Goal: Task Accomplishment & Management: Use online tool/utility

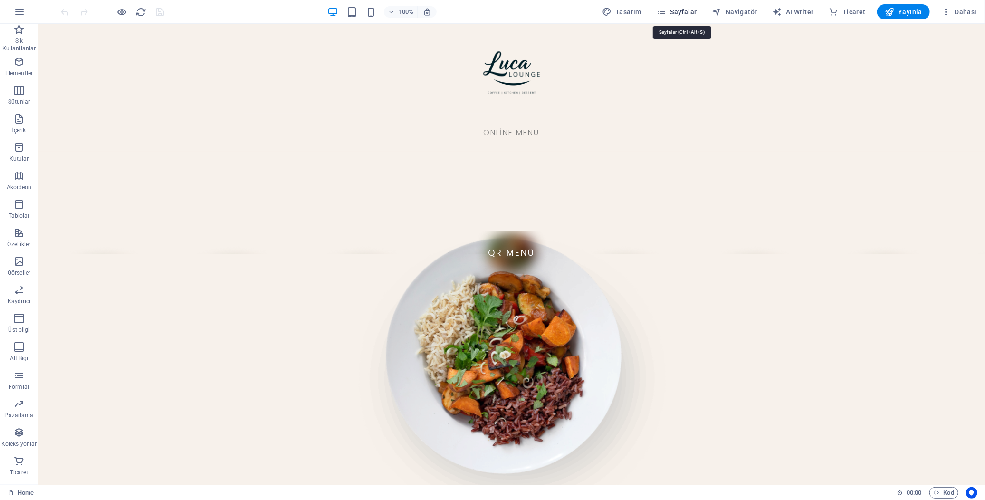
click at [684, 12] on span "Sayfalar" at bounding box center [677, 12] width 40 height 10
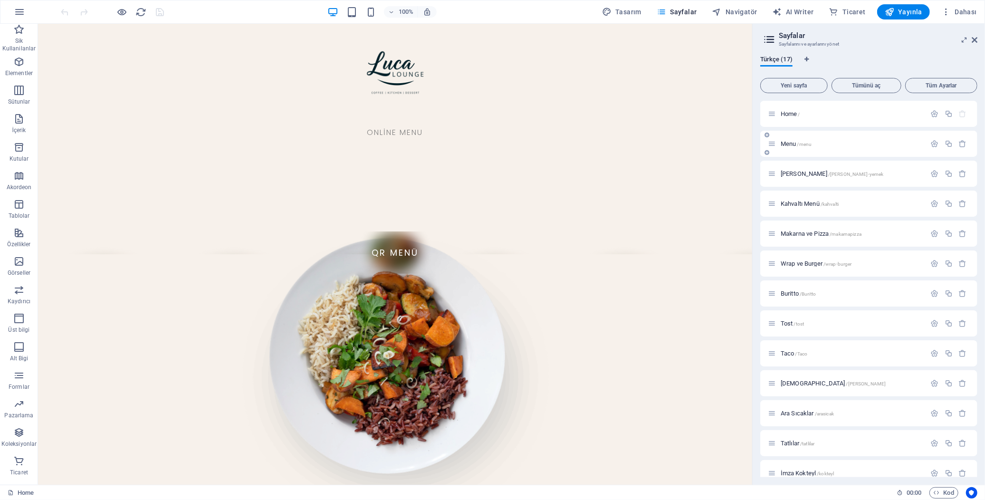
click at [800, 143] on span "/menu" at bounding box center [804, 144] width 15 height 5
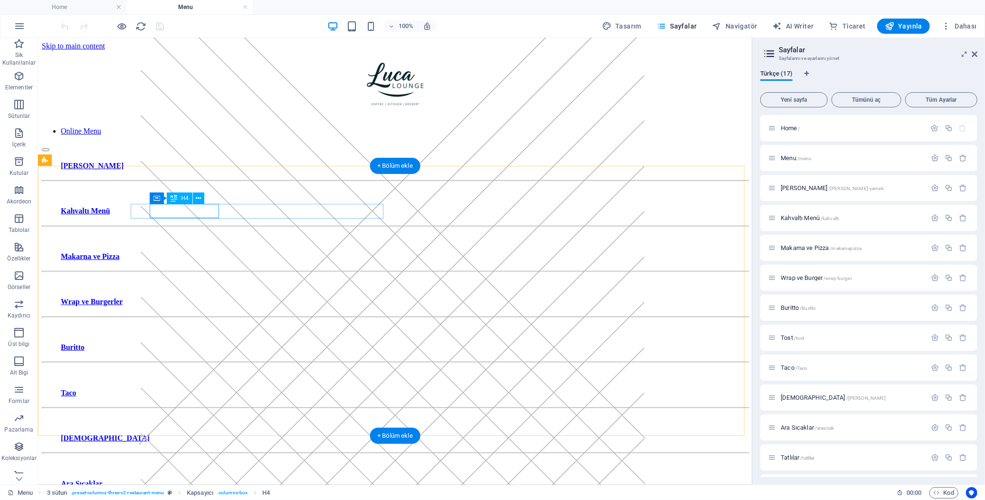
click at [186, 170] on div "[PERSON_NAME]" at bounding box center [394, 165] width 669 height 9
click at [198, 195] on icon at bounding box center [198, 198] width 5 height 10
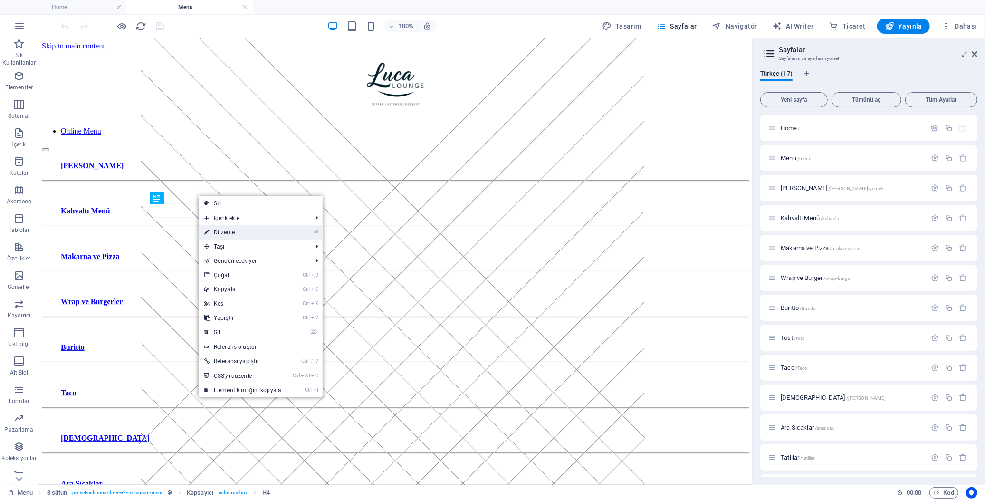
click at [287, 232] on link "⏎ Düzenle" at bounding box center [243, 232] width 88 height 14
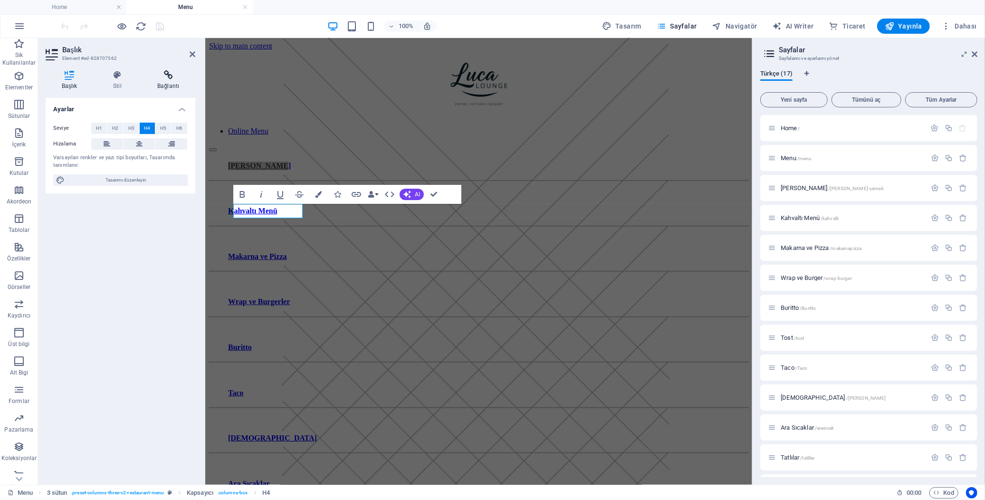
click at [158, 76] on icon at bounding box center [169, 75] width 54 height 10
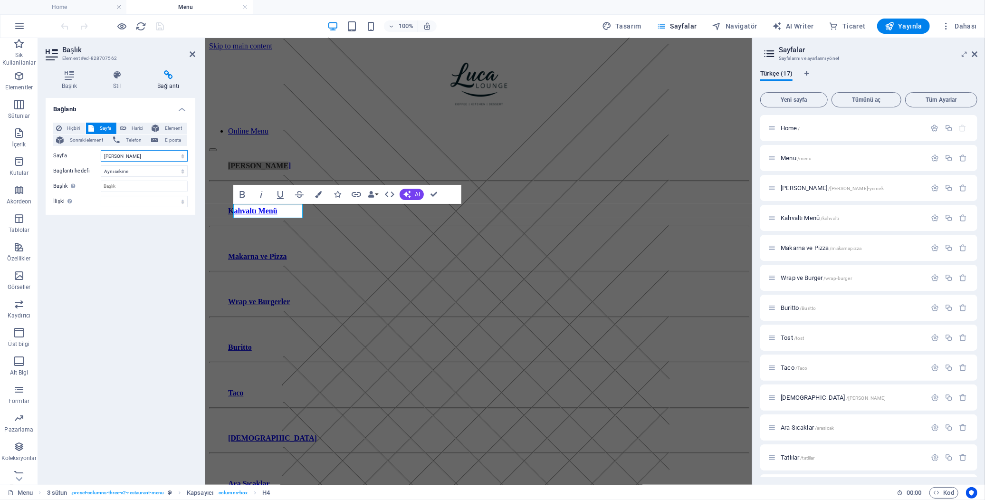
click at [138, 157] on select "Home Menu [PERSON_NAME] Kahvaltı Menü Makarna ve Pizza Wrap ve Burger Buritto T…" at bounding box center [144, 155] width 87 height 11
click at [101, 150] on select "Home Menu [PERSON_NAME] Kahvaltı Menü Makarna ve Pizza Wrap ve Burger Buritto T…" at bounding box center [144, 155] width 87 height 11
click at [803, 188] on span "[PERSON_NAME] /[PERSON_NAME]-yemek" at bounding box center [832, 187] width 103 height 7
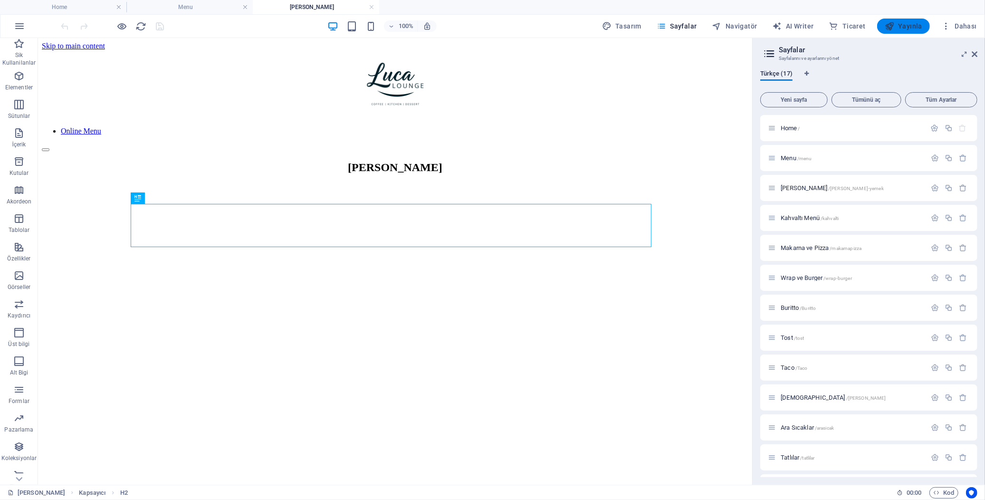
click at [912, 28] on span "Yayınla" at bounding box center [904, 26] width 38 height 10
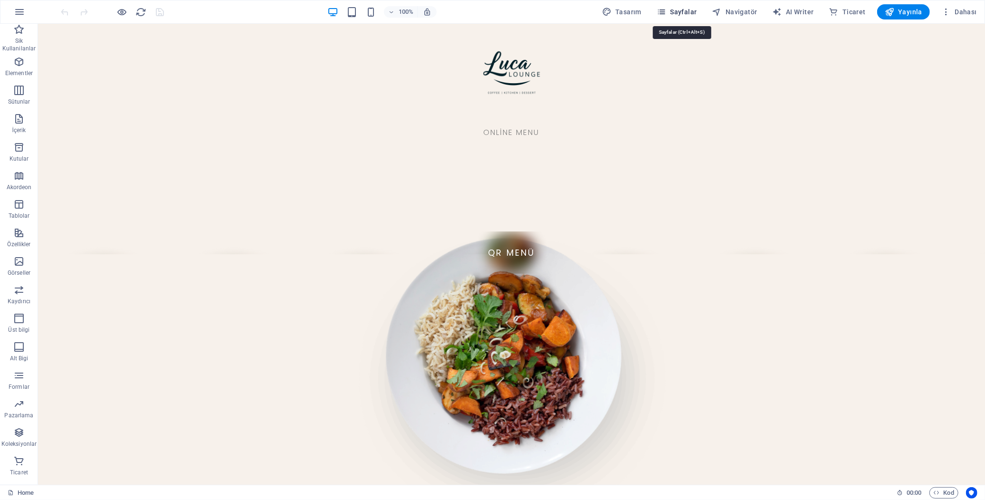
click at [688, 9] on span "Sayfalar" at bounding box center [677, 12] width 40 height 10
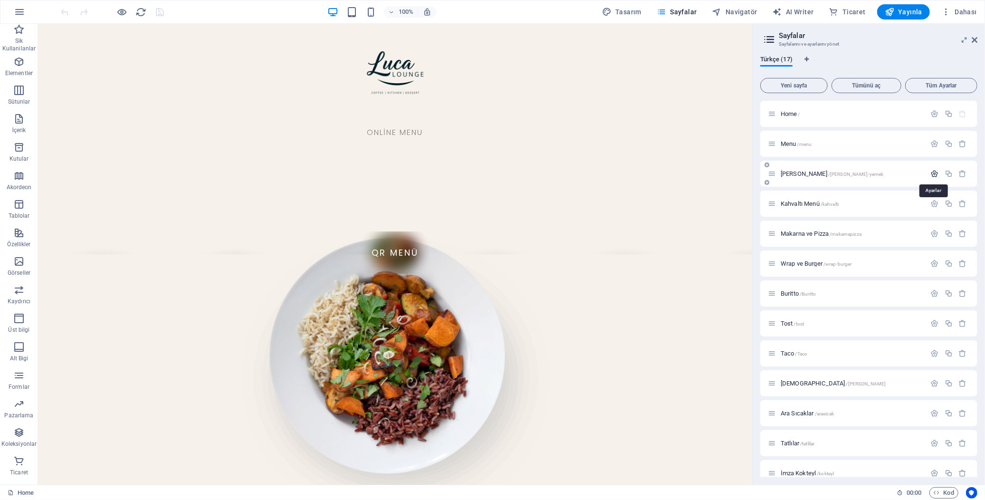
click at [886, 175] on icon "button" at bounding box center [935, 174] width 8 height 8
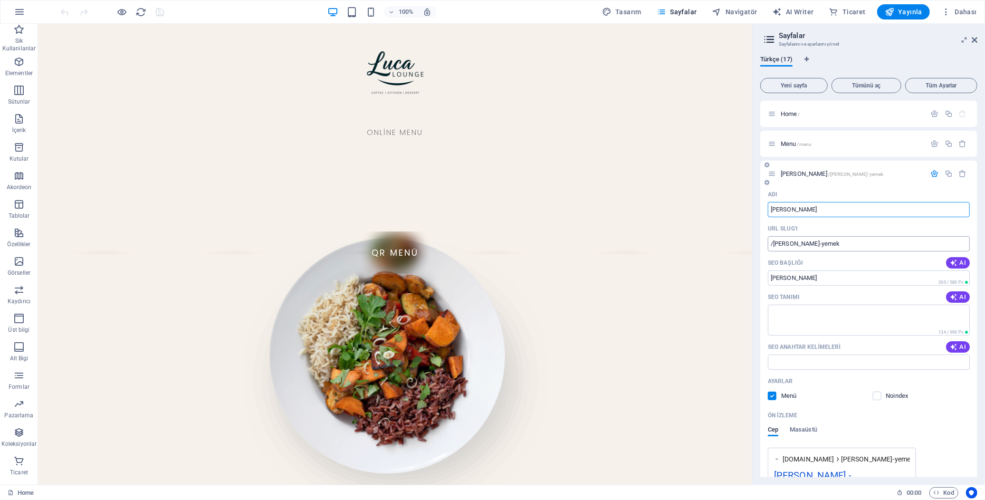
click at [787, 246] on input "/[PERSON_NAME]-yemek" at bounding box center [869, 243] width 202 height 15
click at [815, 246] on input "/[PERSON_NAME]-yemek" at bounding box center [869, 243] width 202 height 15
type input "/ana-yemekler"
click at [872, 63] on div "Türkçe (17)" at bounding box center [868, 65] width 217 height 18
click at [886, 174] on icon "button" at bounding box center [935, 174] width 8 height 8
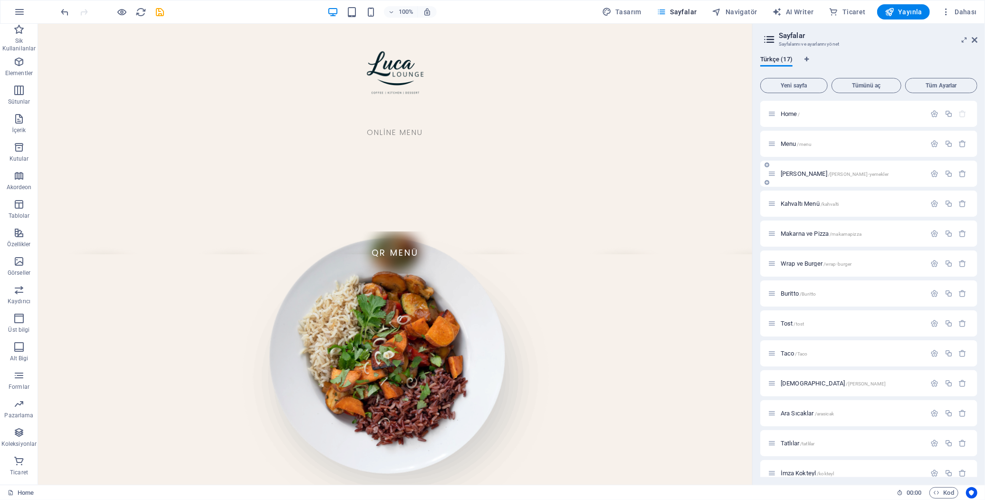
click at [808, 173] on span "Ana Yemekler /ana-yemekler" at bounding box center [835, 173] width 108 height 7
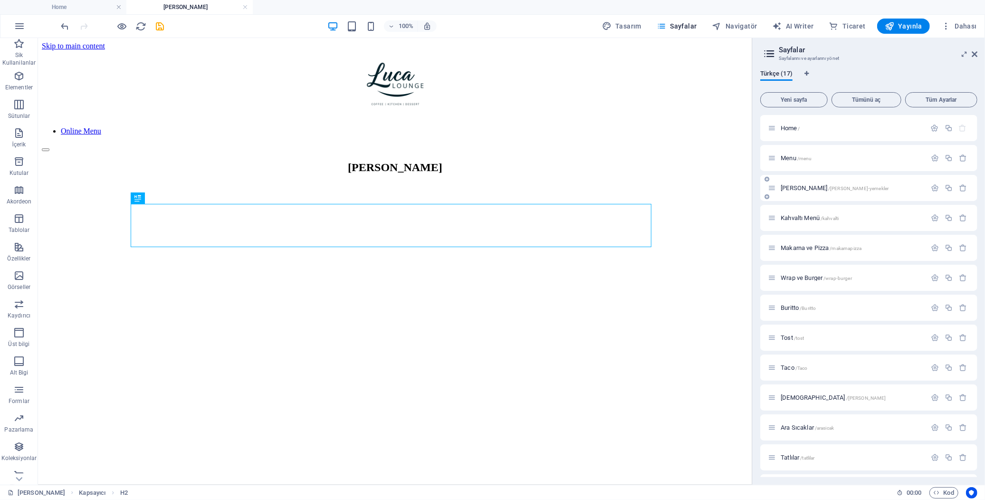
click at [791, 158] on span "Menu /menu" at bounding box center [796, 157] width 31 height 7
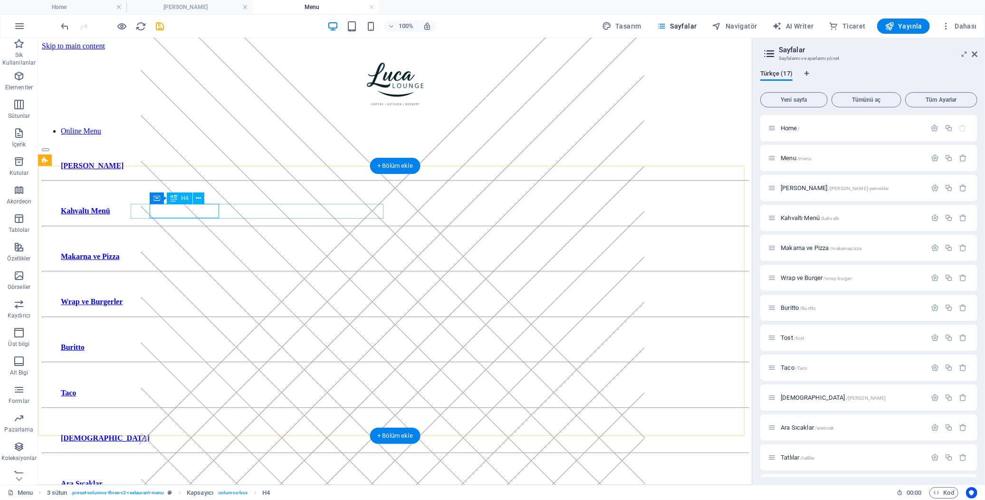
click at [184, 170] on div "[PERSON_NAME]" at bounding box center [394, 165] width 669 height 9
click at [200, 197] on icon at bounding box center [198, 198] width 5 height 10
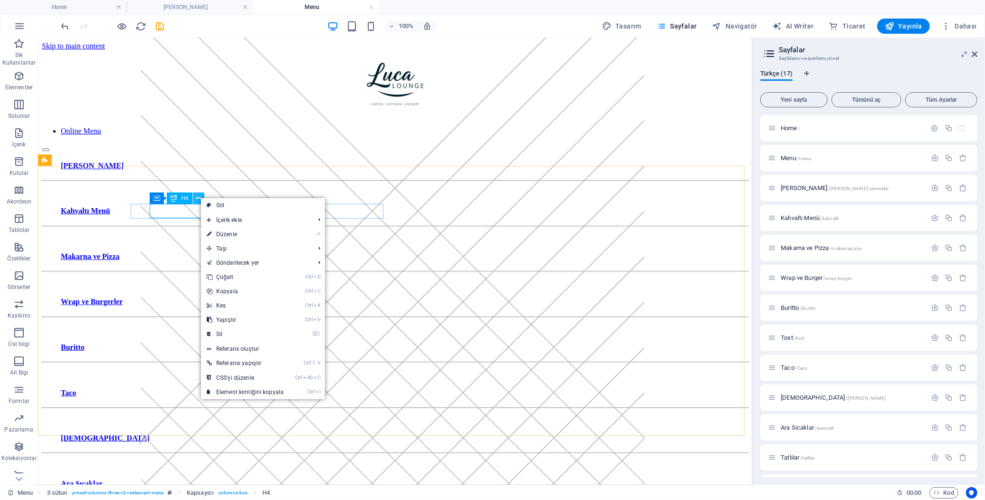
click at [200, 197] on icon at bounding box center [198, 198] width 5 height 10
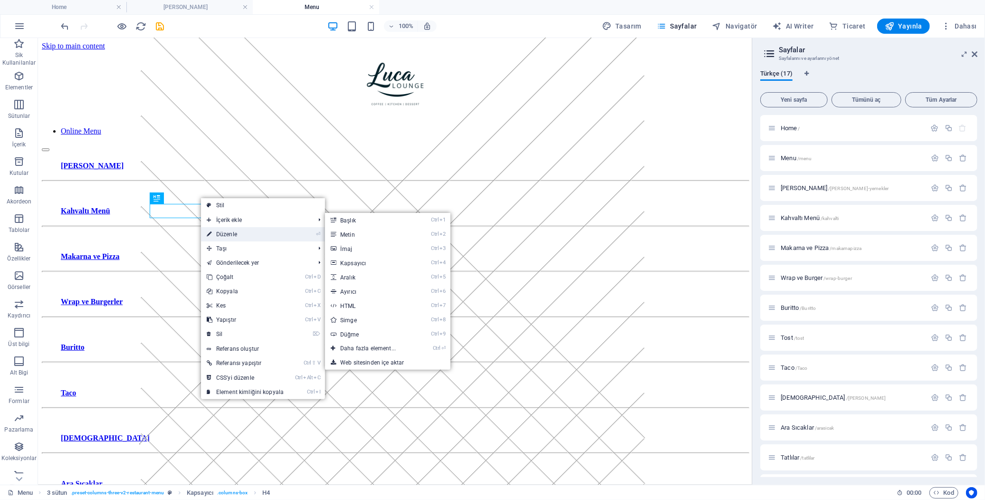
click at [267, 233] on link "⏎ Düzenle" at bounding box center [245, 234] width 88 height 14
select select "2"
select select
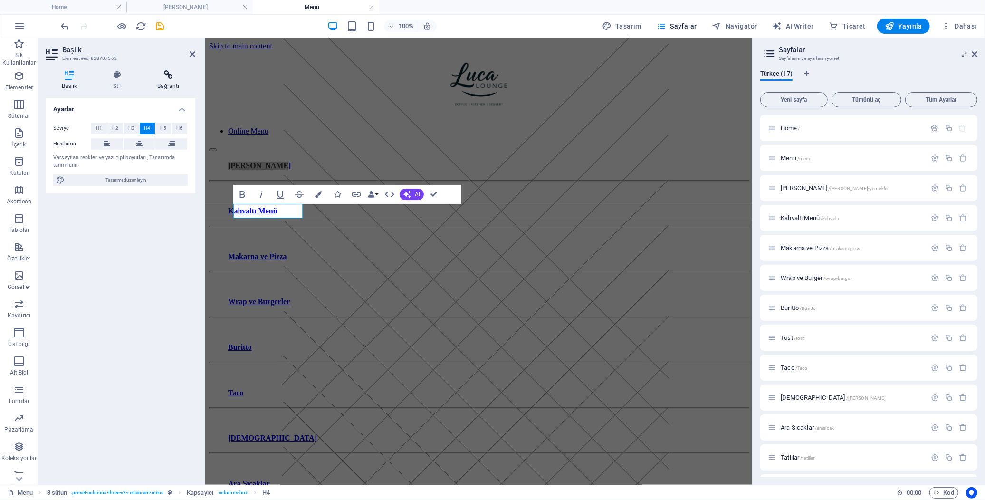
click at [162, 86] on h4 "Bağlantı" at bounding box center [169, 80] width 54 height 20
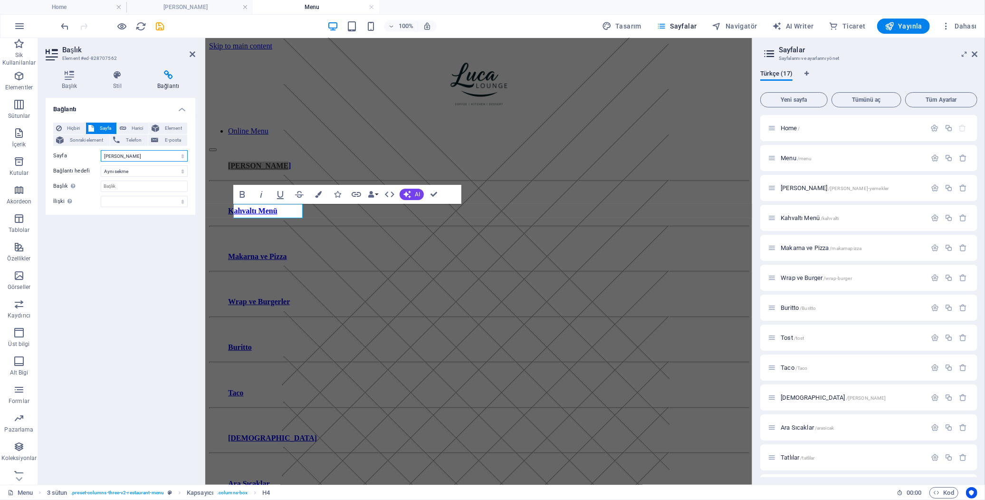
click at [146, 153] on select "Home Menu [PERSON_NAME] Kahvaltı Menü Makarna ve Pizza Wrap ve Burger Buritto T…" at bounding box center [144, 155] width 87 height 11
click at [101, 150] on select "Home Menu [PERSON_NAME] Kahvaltı Menü Makarna ve Pizza Wrap ve Burger Buritto T…" at bounding box center [144, 155] width 87 height 11
click at [139, 153] on select "Home Menu [PERSON_NAME] Kahvaltı Menü Makarna ve Pizza Wrap ve Burger Buritto T…" at bounding box center [144, 155] width 87 height 11
select select "3"
click at [101, 150] on select "Home Menu [PERSON_NAME] Kahvaltı Menü Makarna ve Pizza Wrap ve Burger Buritto T…" at bounding box center [144, 155] width 87 height 11
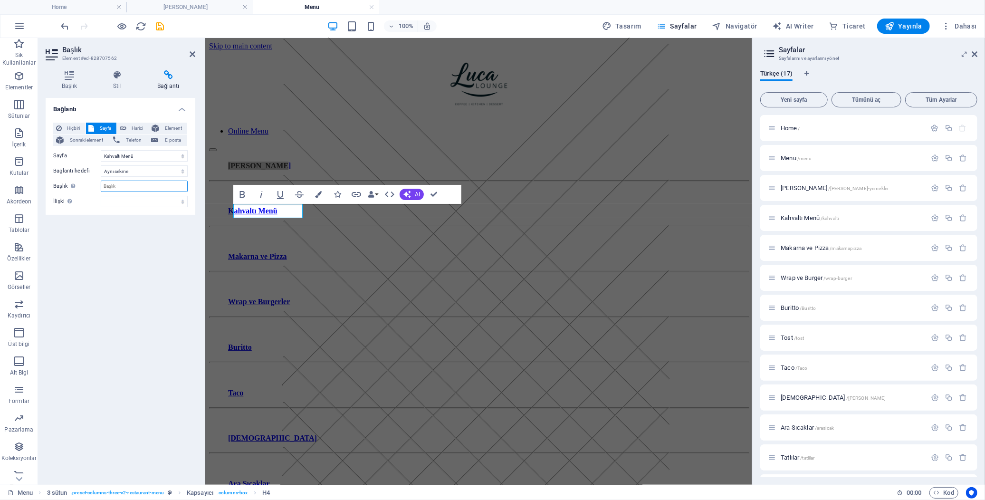
click at [143, 187] on input "Başlık Ek bağlantı tanımının bağlantı metniyle aynı olmaması gerekir. Başlık, g…" at bounding box center [144, 186] width 87 height 11
click at [70, 130] on span "Hiçbiri" at bounding box center [74, 128] width 18 height 11
click at [390, 132] on nav "Online Menu" at bounding box center [478, 130] width 539 height 9
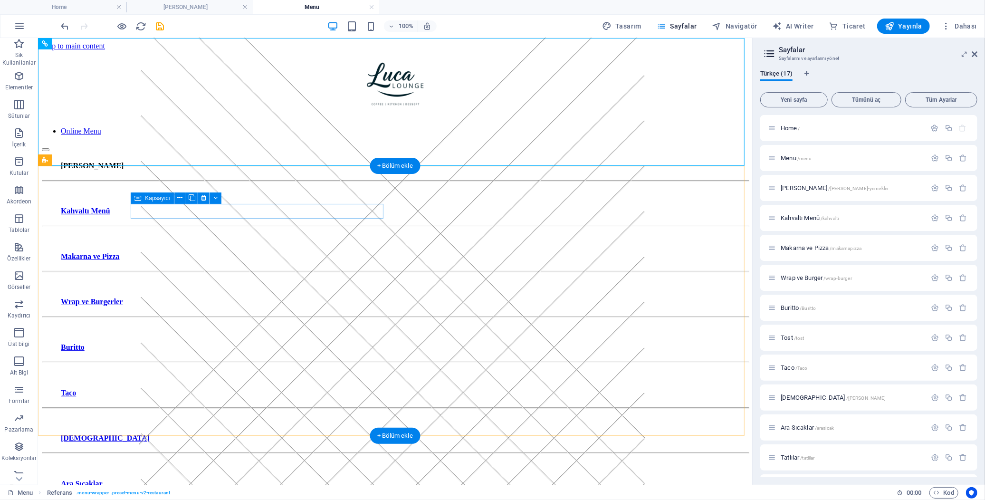
click at [230, 197] on div "[PERSON_NAME]" at bounding box center [394, 174] width 707 height 46
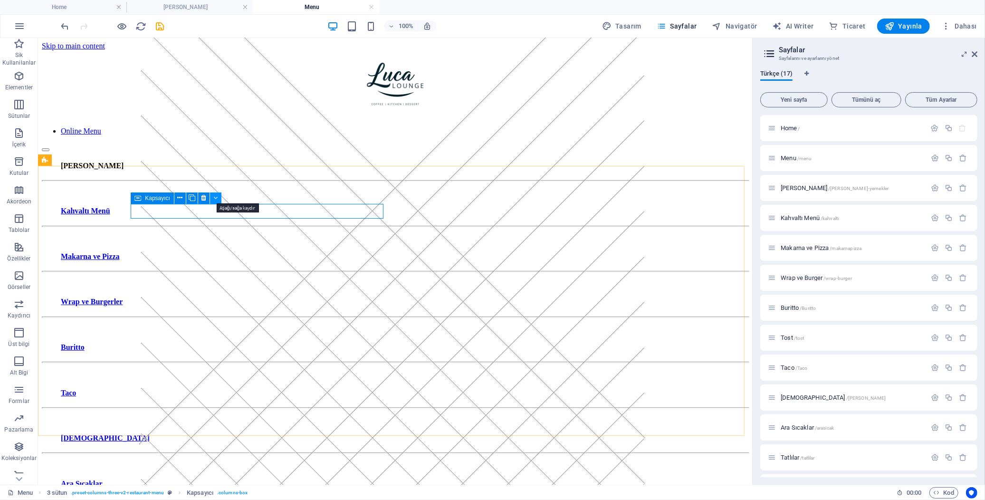
click at [215, 197] on icon at bounding box center [216, 198] width 4 height 10
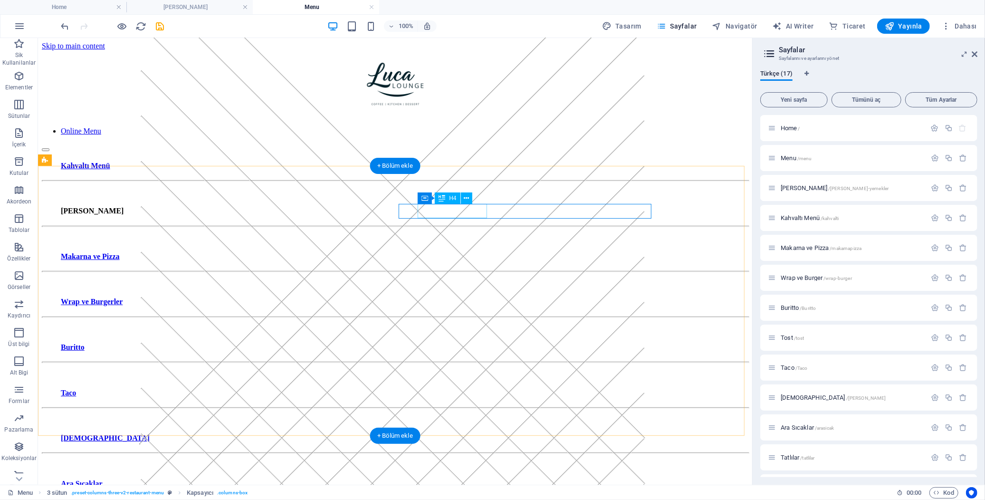
click at [407, 210] on div "[PERSON_NAME]" at bounding box center [394, 219] width 707 height 46
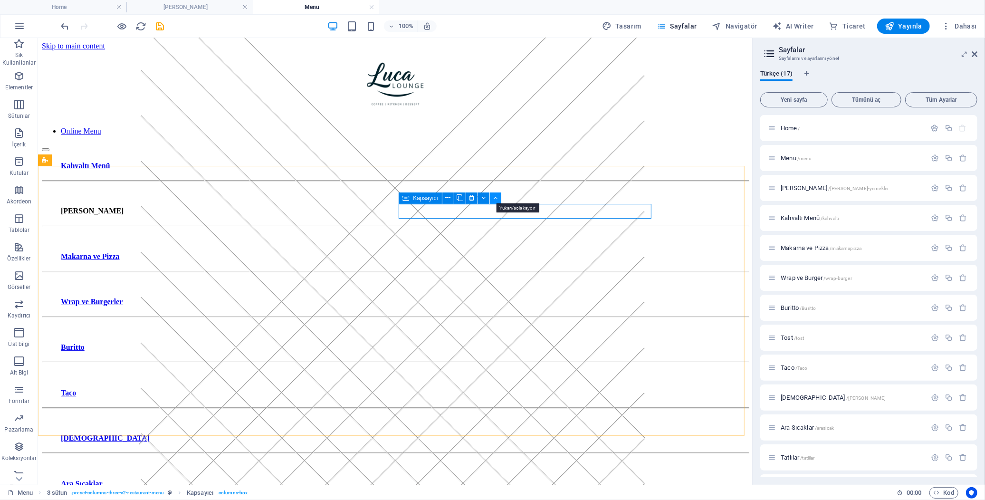
click at [497, 195] on icon at bounding box center [495, 198] width 4 height 10
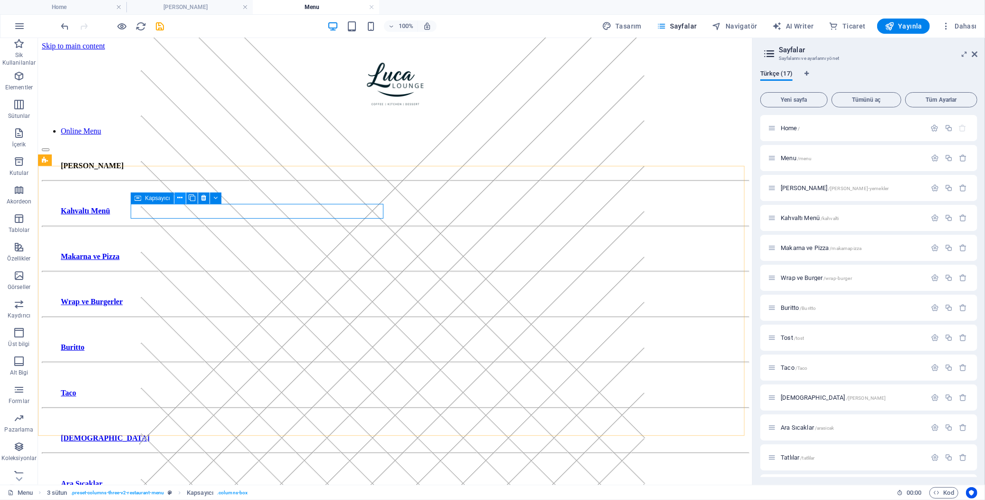
click at [178, 197] on icon at bounding box center [180, 198] width 5 height 10
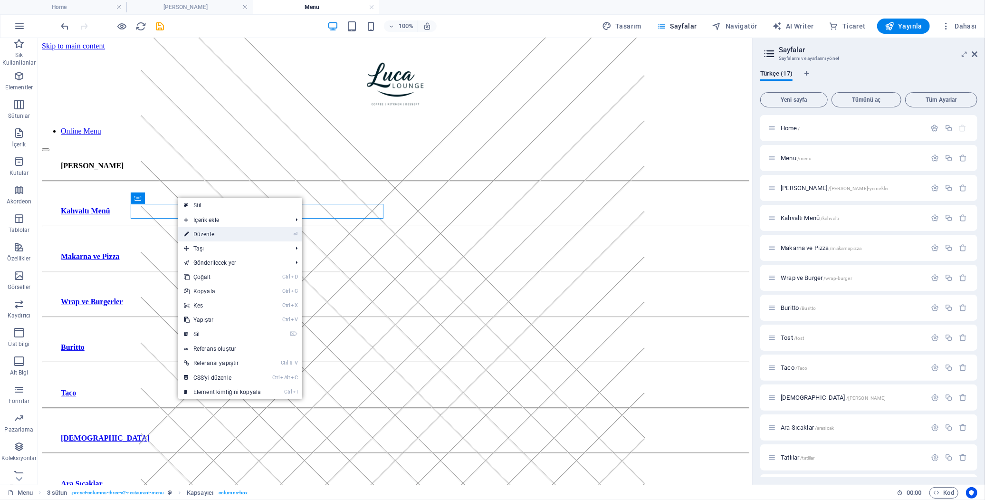
click at [255, 231] on link "⏎ Düzenle" at bounding box center [222, 234] width 88 height 14
select select
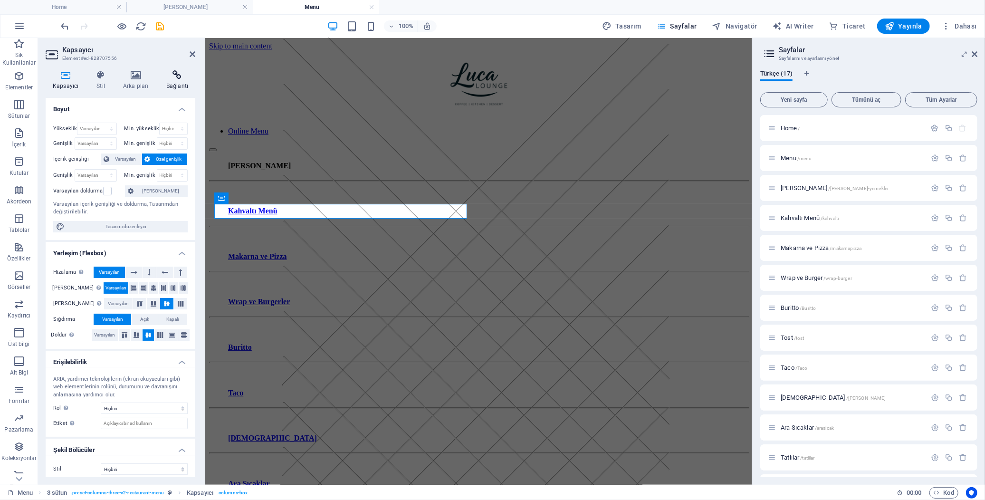
click at [169, 79] on icon at bounding box center [177, 75] width 36 height 10
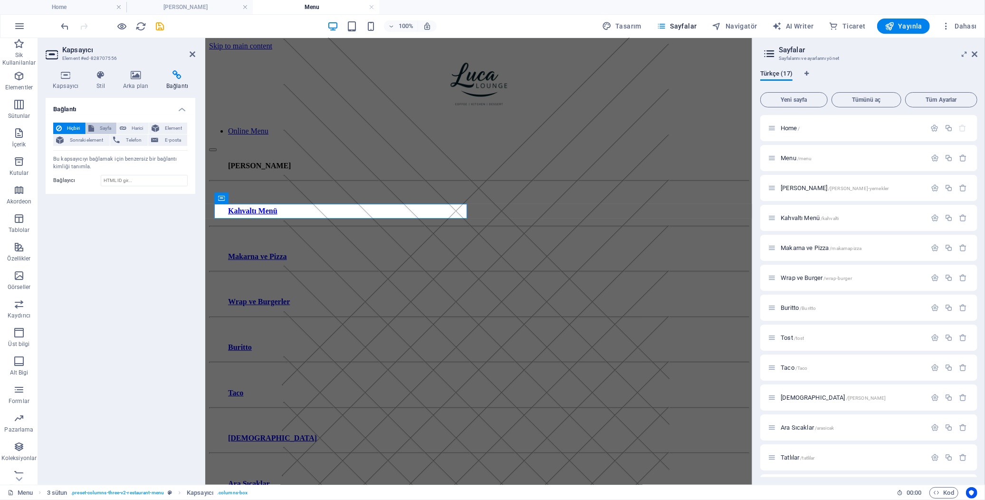
click at [107, 127] on span "Sayfa" at bounding box center [105, 128] width 17 height 11
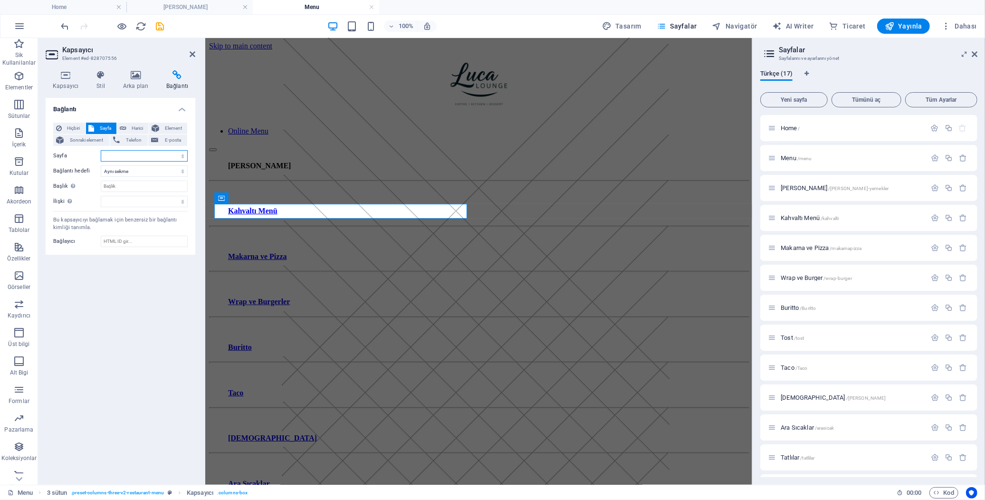
click at [138, 157] on select "Home Menu [PERSON_NAME] Kahvaltı Menü Makarna ve Pizza Wrap ve Burger Buritto T…" at bounding box center [144, 155] width 87 height 11
select select "2"
click at [101, 150] on select "Home Menu [PERSON_NAME] Kahvaltı Menü Makarna ve Pizza Wrap ve Burger Buritto T…" at bounding box center [144, 155] width 87 height 11
click at [140, 196] on select "alternate oluşturan bookmark harici yardım lisans ileri nofollow noreferrer noo…" at bounding box center [144, 201] width 87 height 11
click at [124, 193] on div "Hiçbiri Sayfa Harici Element Sonraki element Telefon E-posta Sayfa Home Menu An…" at bounding box center [120, 165] width 134 height 85
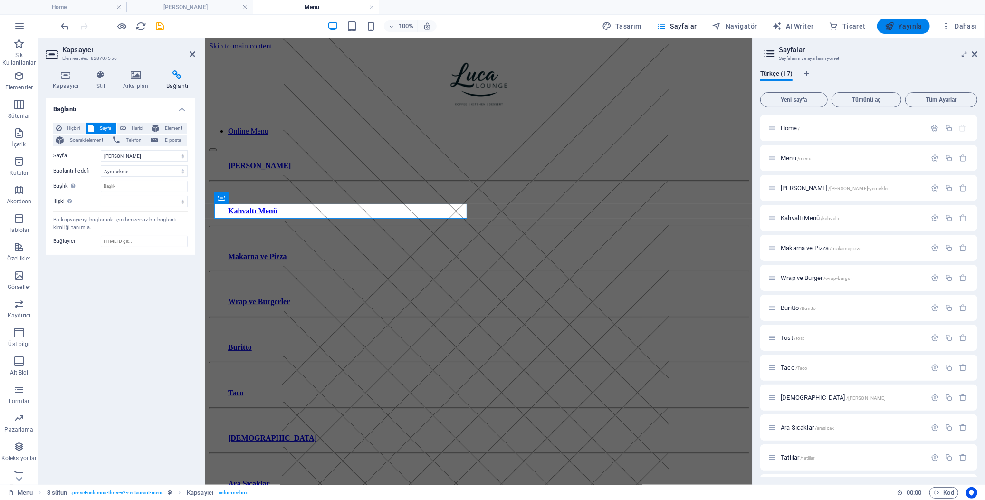
click at [886, 26] on span "Yayınla" at bounding box center [904, 26] width 38 height 10
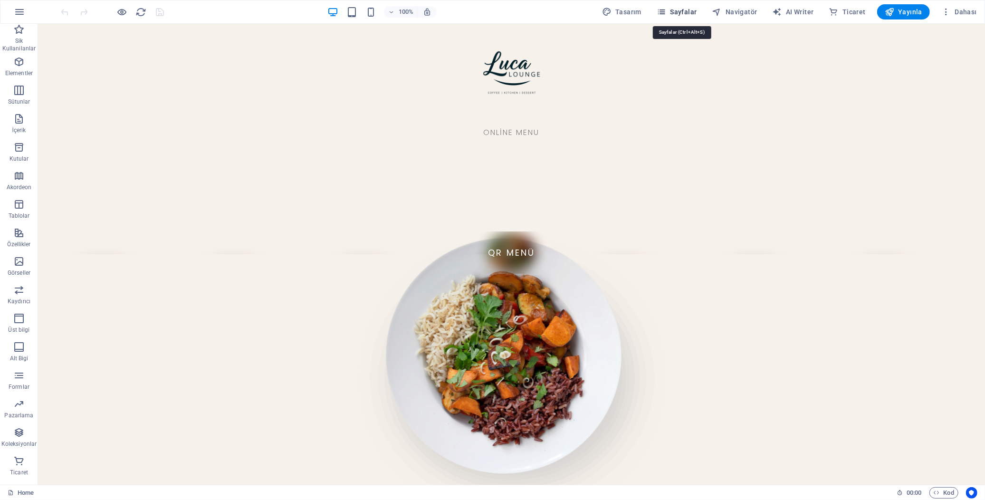
click at [685, 10] on span "Sayfalar" at bounding box center [677, 12] width 40 height 10
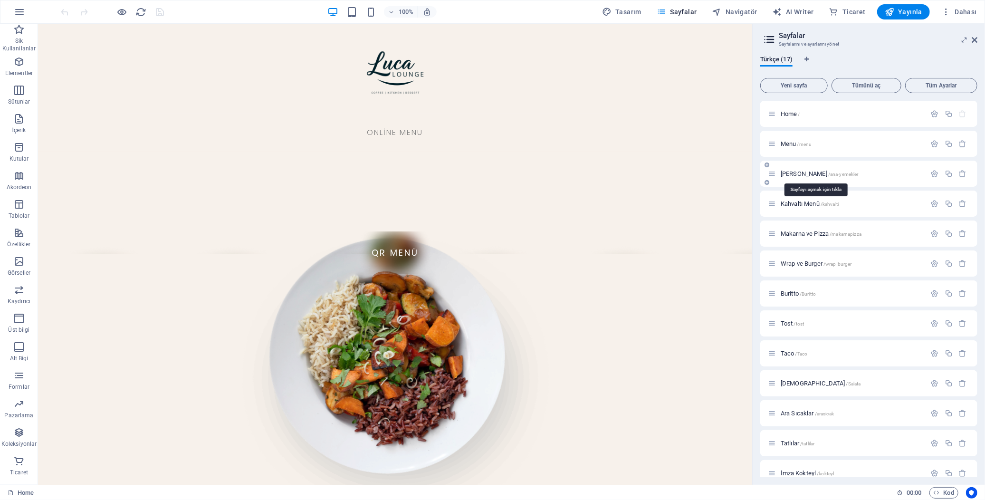
click at [801, 171] on span "Ana Yemekler /ana-yemekler" at bounding box center [820, 173] width 78 height 7
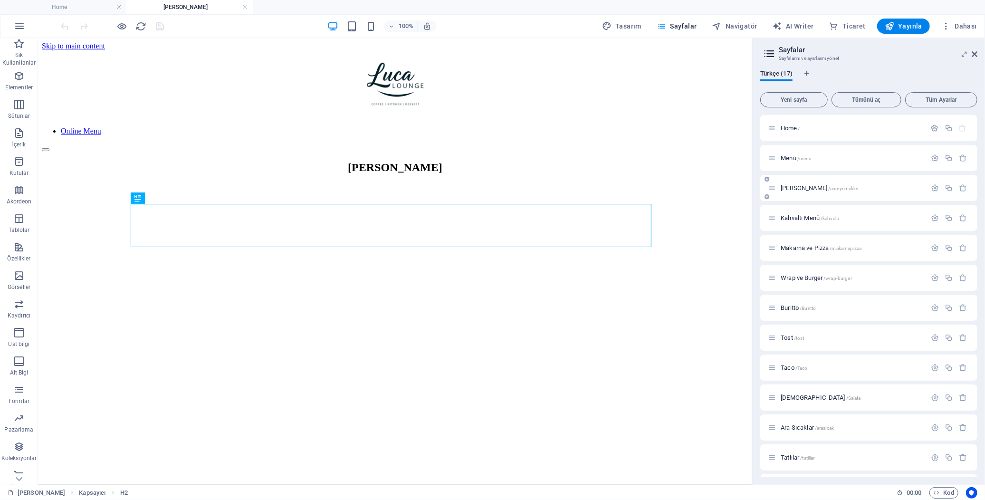
click at [791, 159] on span "Menu /menu" at bounding box center [796, 157] width 31 height 7
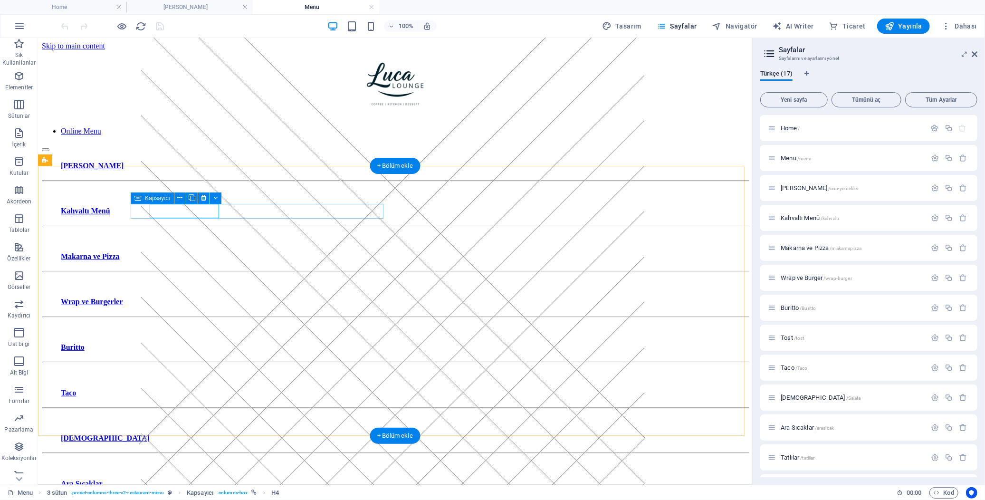
click at [231, 192] on div "[PERSON_NAME]" at bounding box center [394, 176] width 707 height 31
click at [214, 195] on icon at bounding box center [216, 198] width 4 height 10
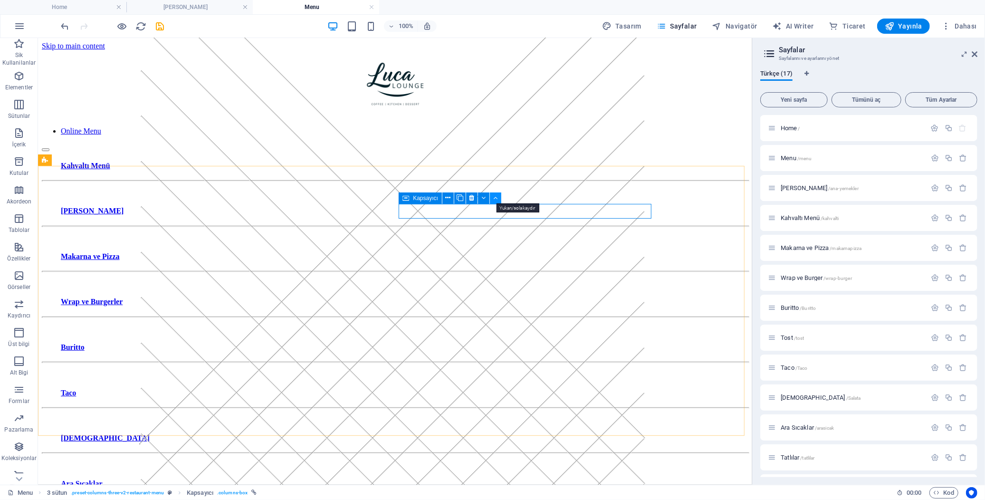
drag, startPoint x: 496, startPoint y: 196, endPoint x: 458, endPoint y: 159, distance: 53.8
click at [496, 196] on icon at bounding box center [495, 198] width 4 height 10
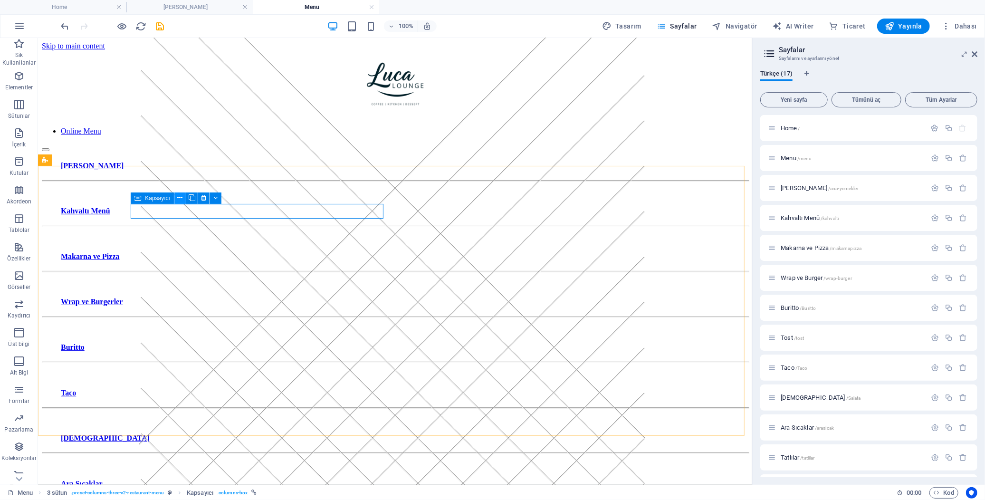
click at [178, 197] on icon at bounding box center [180, 198] width 5 height 10
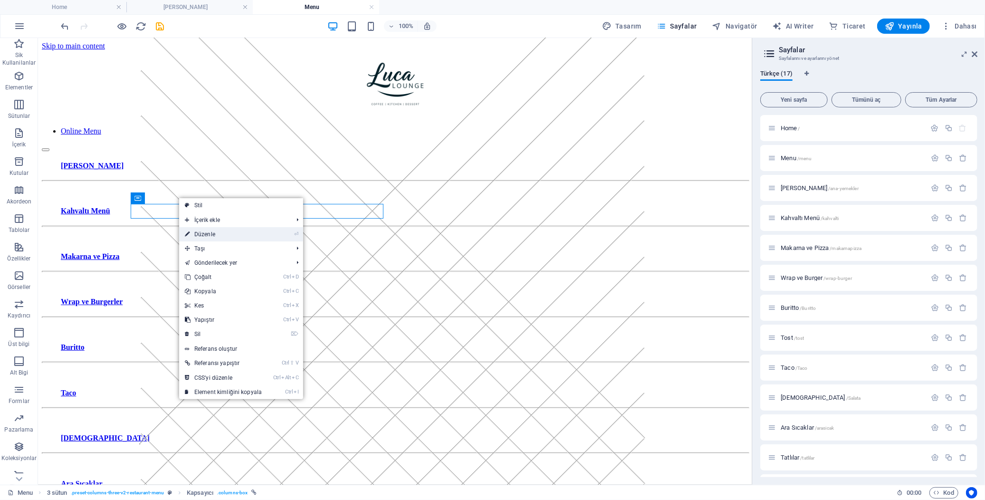
click at [223, 234] on link "⏎ Düzenle" at bounding box center [223, 234] width 88 height 14
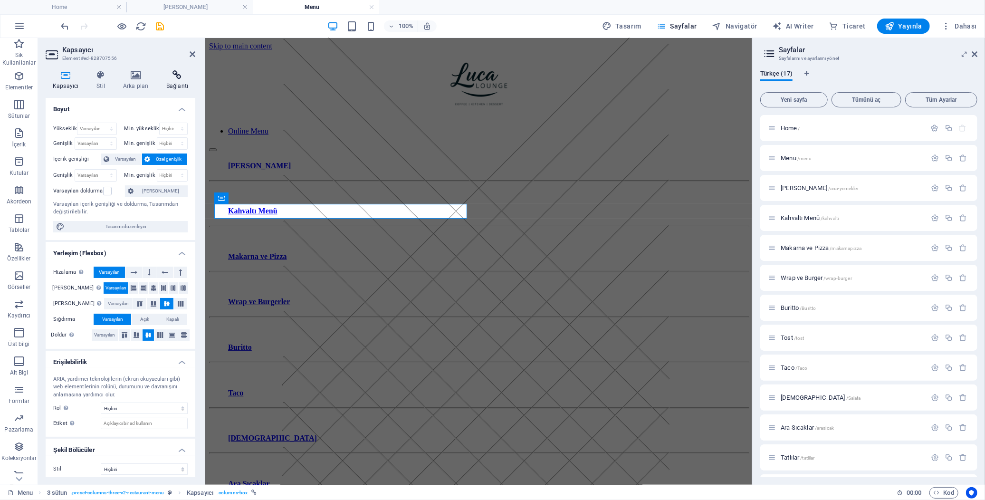
click at [167, 76] on icon at bounding box center [177, 75] width 36 height 10
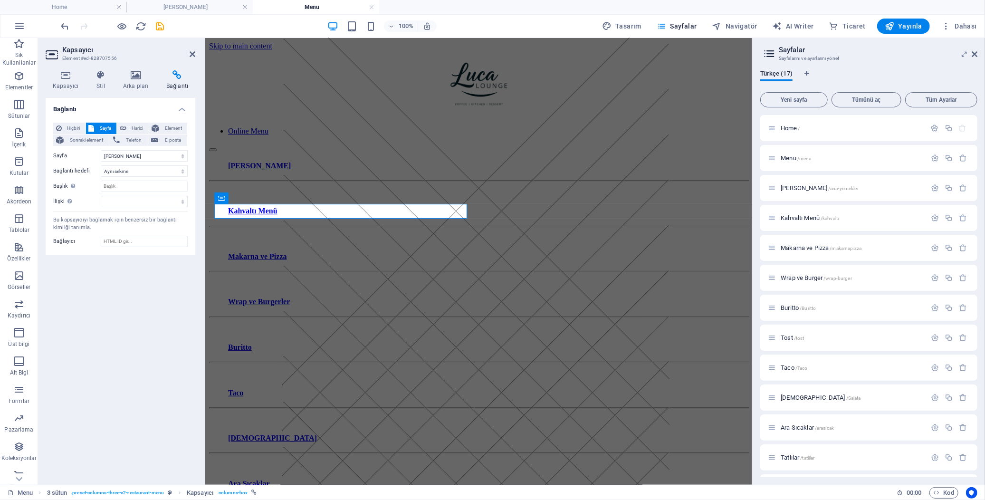
drag, startPoint x: 167, startPoint y: 77, endPoint x: 174, endPoint y: 82, distance: 8.3
click at [174, 82] on h4 "Bağlantı" at bounding box center [177, 80] width 36 height 20
click at [135, 128] on span "Harici" at bounding box center [137, 128] width 17 height 11
select select "blank"
click at [96, 123] on button "Sayfa" at bounding box center [101, 128] width 31 height 11
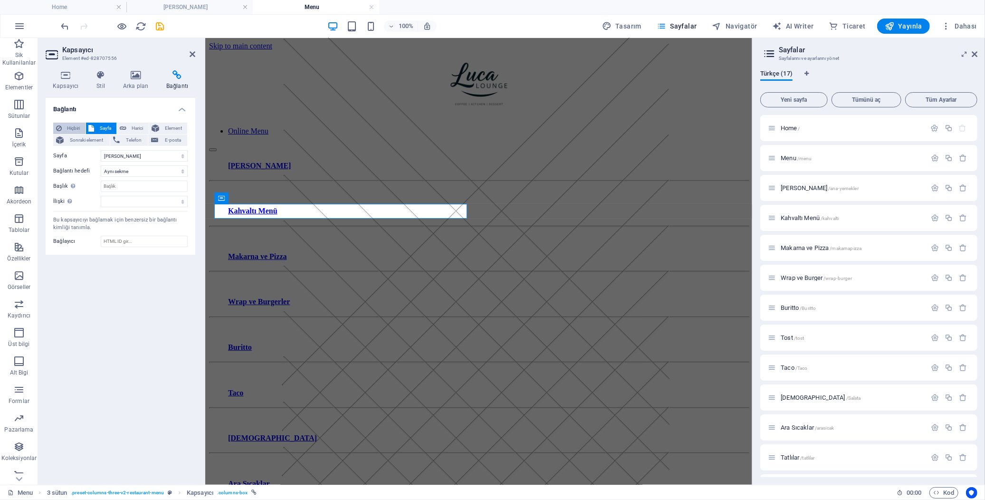
click at [75, 125] on span "Hiçbiri" at bounding box center [74, 128] width 18 height 11
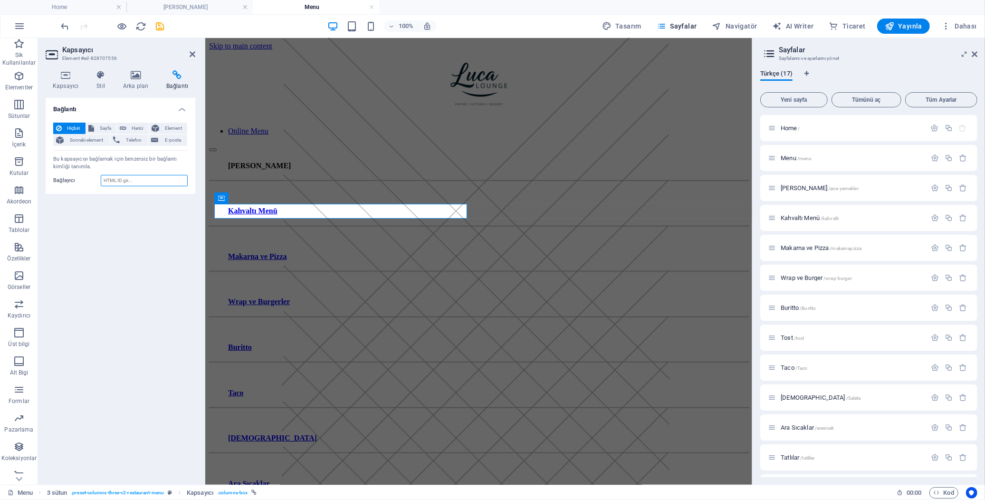
click at [134, 178] on input "Bağlayıcı" at bounding box center [144, 180] width 87 height 11
click at [105, 127] on span "Sayfa" at bounding box center [105, 128] width 17 height 11
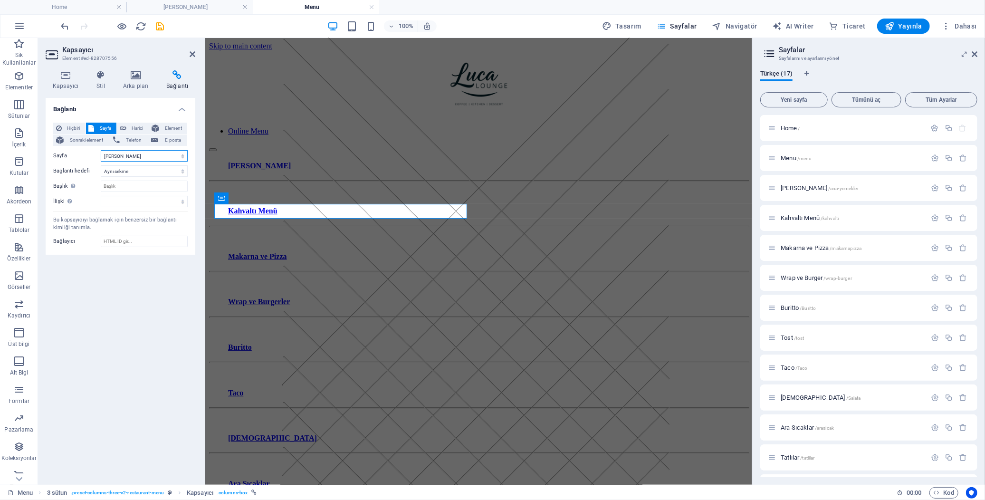
click at [145, 155] on select "Home Menu [PERSON_NAME] Kahvaltı Menü Makarna ve Pizza Wrap ve Burger Buritto T…" at bounding box center [144, 155] width 87 height 11
click at [101, 150] on select "Home Menu [PERSON_NAME] Kahvaltı Menü Makarna ve Pizza Wrap ve Burger Buritto T…" at bounding box center [144, 155] width 87 height 11
click at [173, 126] on span "Element" at bounding box center [173, 128] width 22 height 11
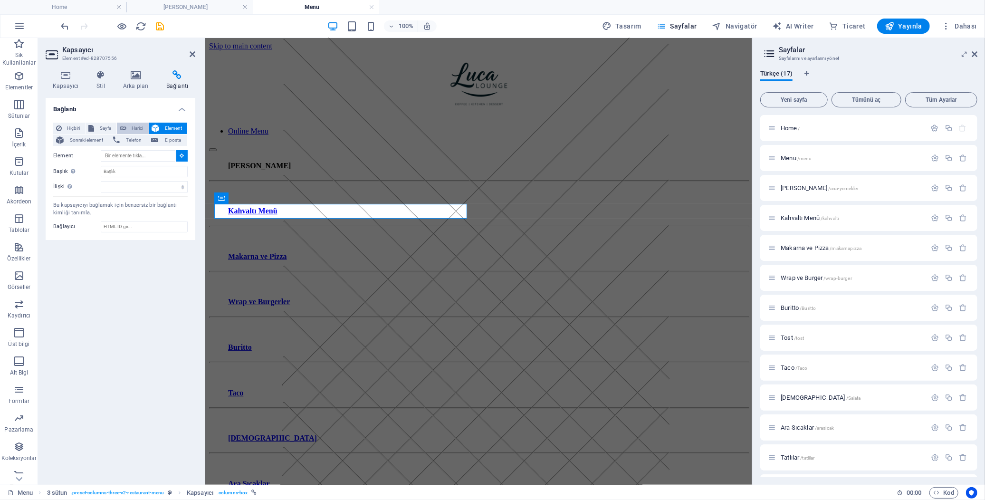
click at [132, 126] on span "Harici" at bounding box center [137, 128] width 17 height 11
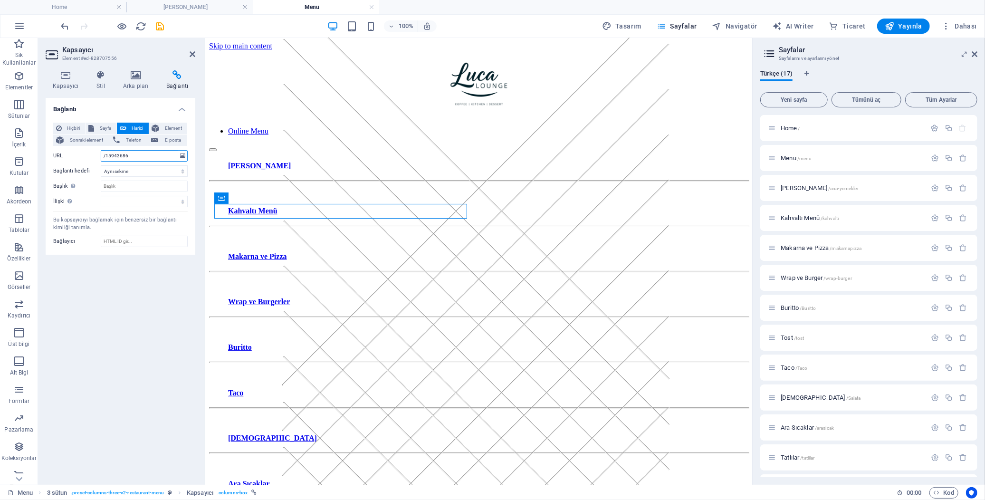
select select "blank"
drag, startPoint x: 140, startPoint y: 159, endPoint x: 78, endPoint y: 154, distance: 62.4
click at [78, 154] on div "URL /15943686" at bounding box center [120, 155] width 134 height 11
paste input "https://lucaloungeaydin.com/ana-yemekler"
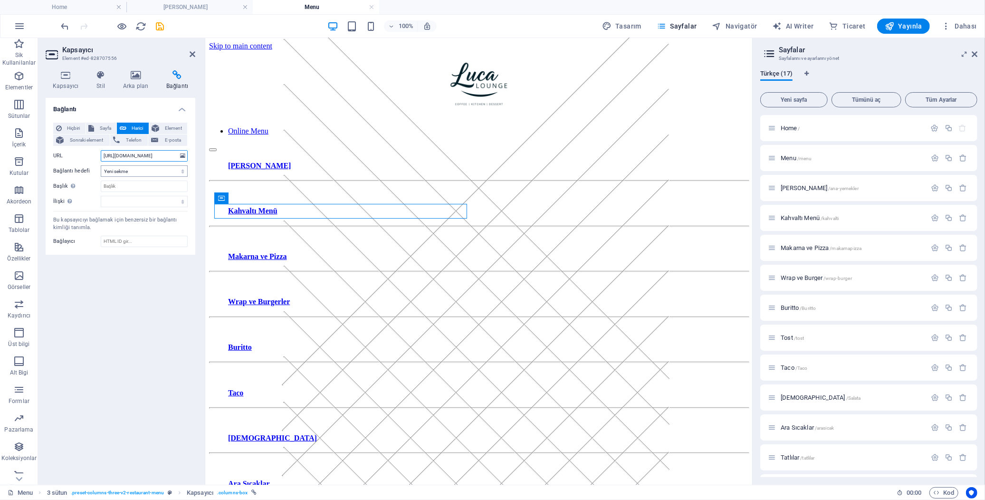
type input "https://lucaloungeaydin.com/ana-yemekler"
click at [136, 173] on select "Yeni sekme Aynı sekme Kaplama" at bounding box center [144, 170] width 87 height 11
select select
click at [101, 165] on select "Yeni sekme Aynı sekme Kaplama" at bounding box center [144, 170] width 87 height 11
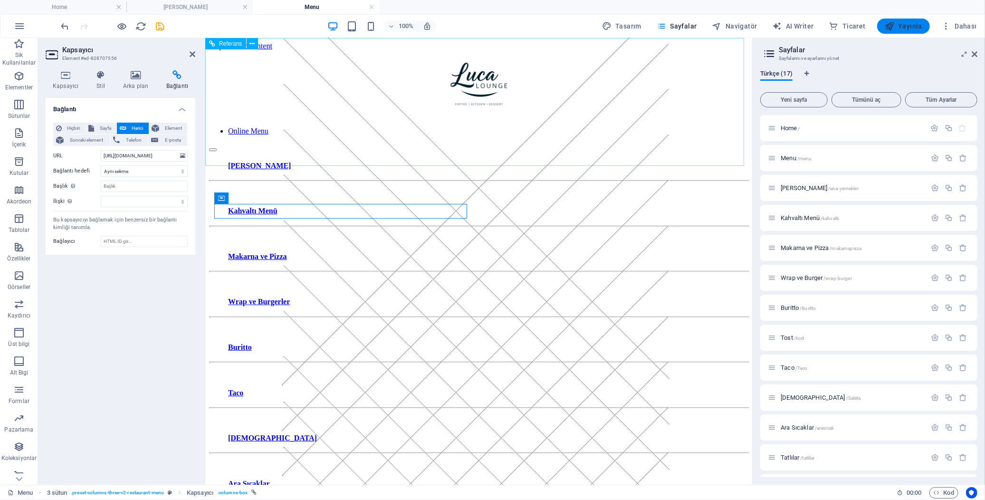
click at [908, 29] on span "Yayınla" at bounding box center [904, 26] width 38 height 10
click at [909, 25] on span "Yayınla" at bounding box center [904, 26] width 38 height 10
